Goal: Task Accomplishment & Management: Use online tool/utility

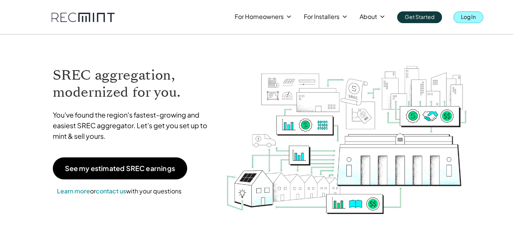
click at [459, 17] on link "Log In" at bounding box center [468, 17] width 30 height 12
click at [463, 17] on p "Log In" at bounding box center [468, 16] width 15 height 11
click at [465, 19] on p "Log In" at bounding box center [468, 16] width 15 height 11
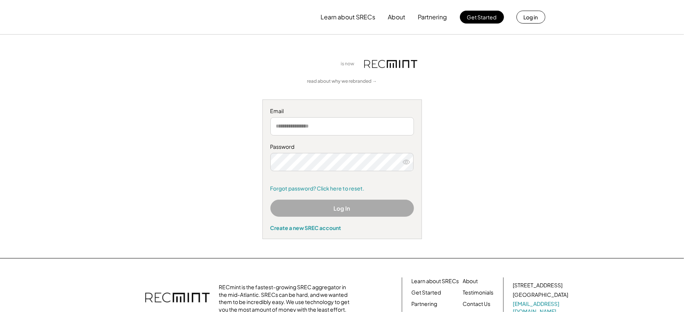
type input "**********"
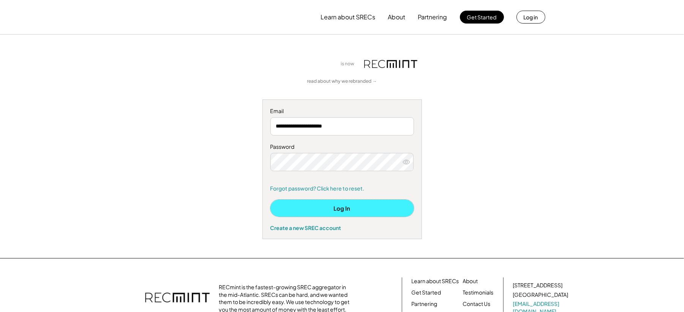
click at [310, 206] on button "Log In" at bounding box center [342, 208] width 144 height 17
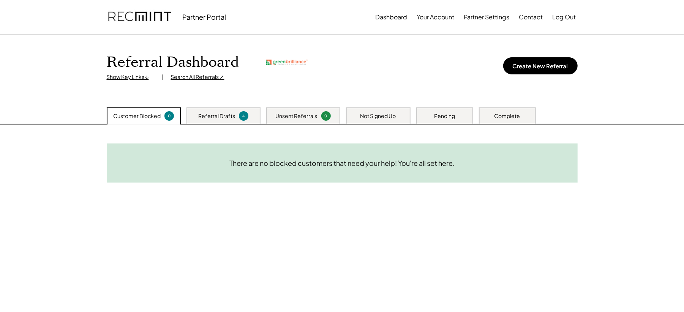
click at [188, 79] on div "Search All Referrals ↗" at bounding box center [198, 77] width 54 height 8
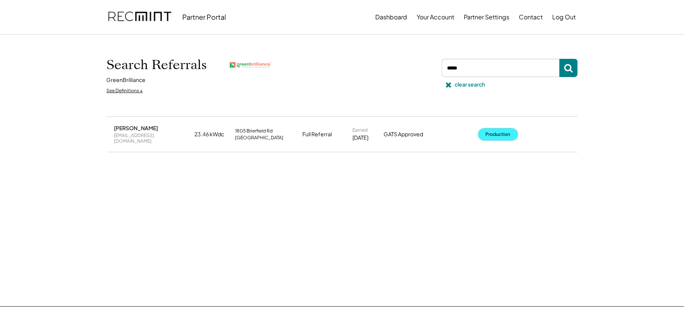
click at [492, 130] on button "Production" at bounding box center [498, 134] width 40 height 12
click at [477, 66] on input "input" at bounding box center [501, 68] width 118 height 18
type input "******"
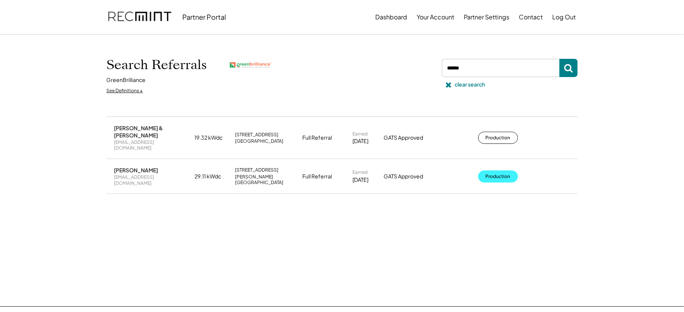
click at [487, 170] on button "Production" at bounding box center [498, 176] width 40 height 12
click at [494, 170] on button "Production" at bounding box center [498, 176] width 40 height 12
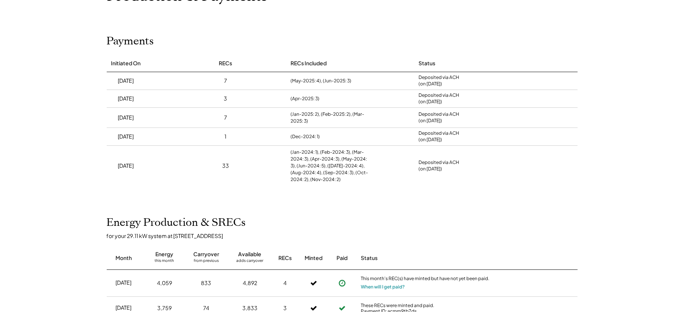
scroll to position [51, 0]
